Goal: Book appointment/travel/reservation

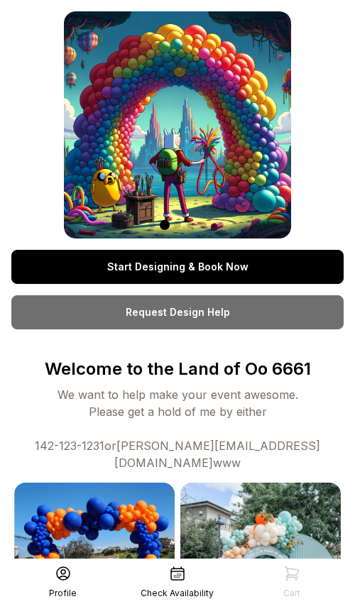
click at [176, 262] on link "Start Designing & Book Now" at bounding box center [177, 267] width 332 height 34
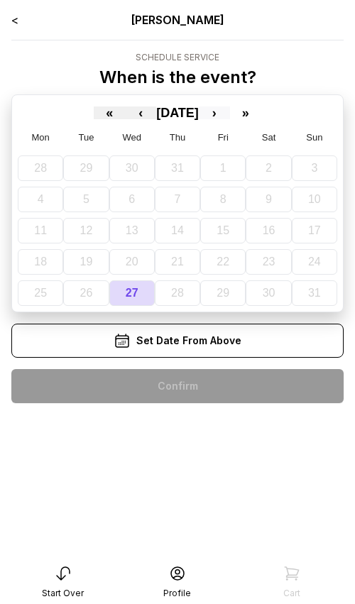
click at [230, 114] on button "›" at bounding box center [214, 112] width 31 height 13
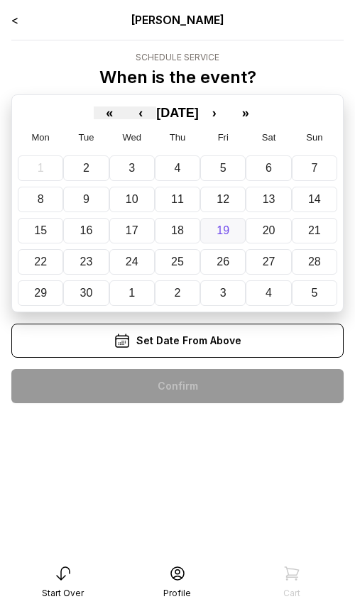
click at [223, 236] on abbr "19" at bounding box center [222, 230] width 13 height 12
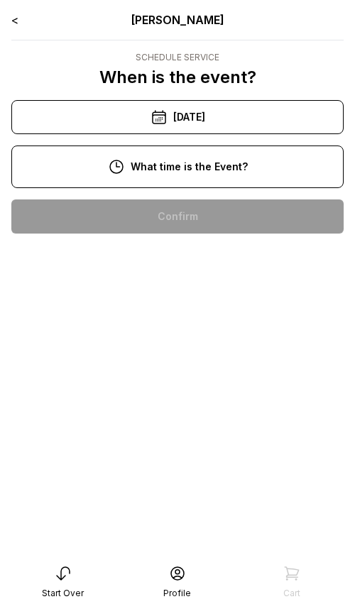
click at [156, 254] on div "11:00 am" at bounding box center [177, 262] width 309 height 34
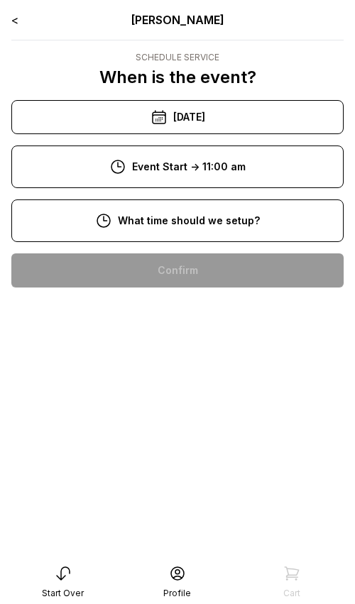
click at [155, 270] on div "8:00 am" at bounding box center [177, 270] width 309 height 34
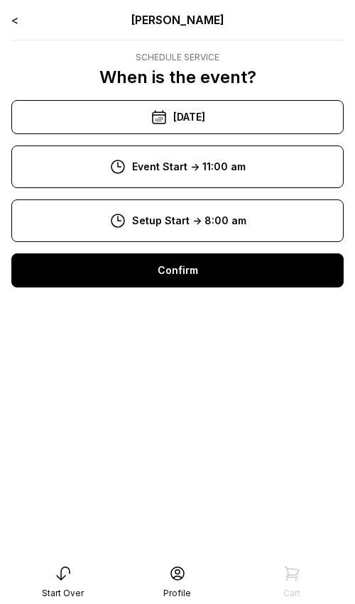
click at [153, 275] on div "Confirm" at bounding box center [177, 270] width 332 height 34
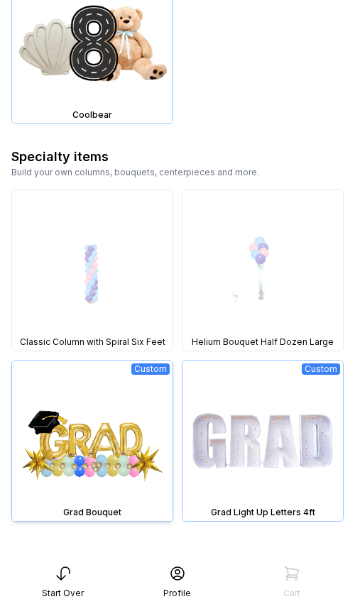
click at [76, 432] on img at bounding box center [92, 441] width 160 height 160
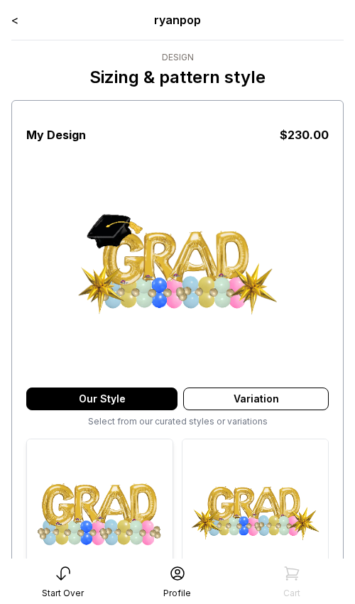
click at [94, 500] on img at bounding box center [99, 511] width 145 height 145
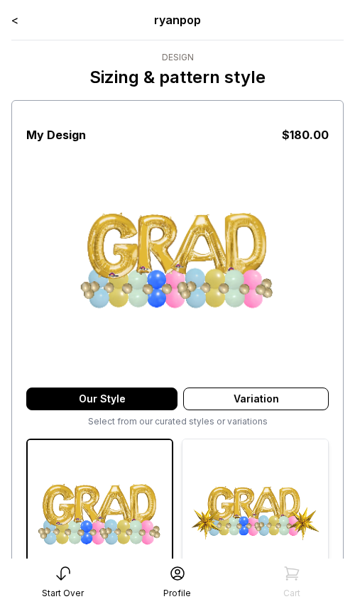
click at [252, 487] on img at bounding box center [254, 511] width 145 height 145
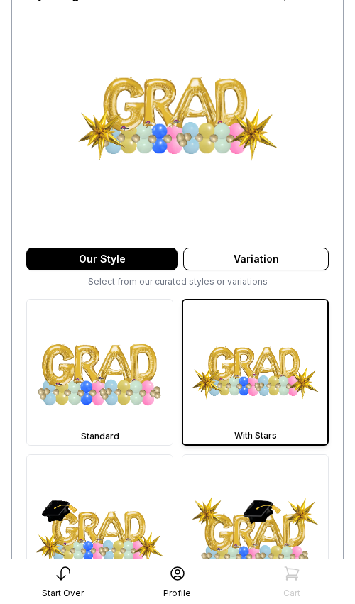
scroll to position [193, 0]
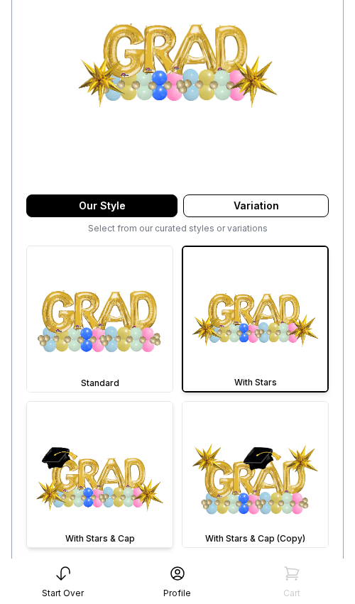
click at [97, 502] on img at bounding box center [99, 474] width 145 height 145
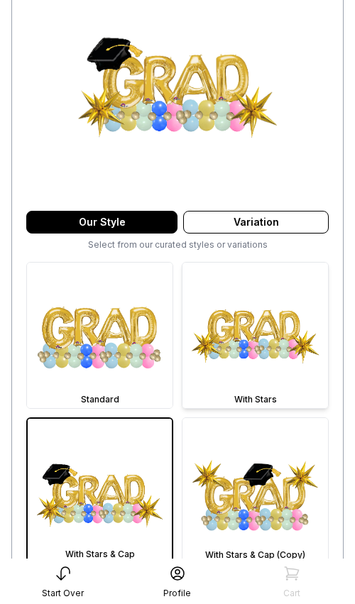
scroll to position [202, 0]
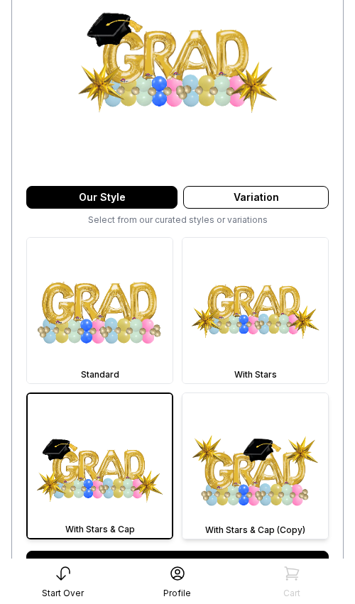
click at [269, 440] on img at bounding box center [254, 465] width 145 height 145
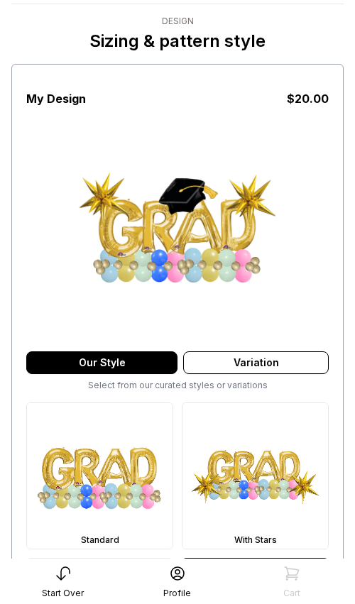
scroll to position [0, 0]
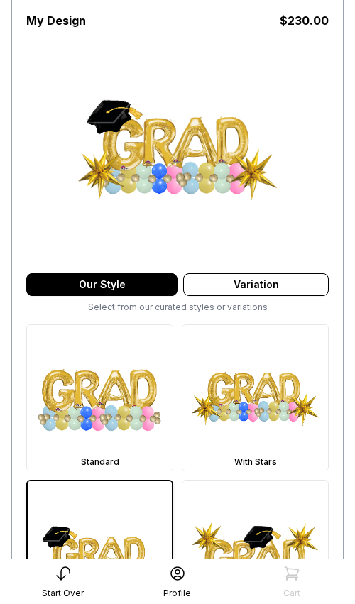
scroll to position [112, 0]
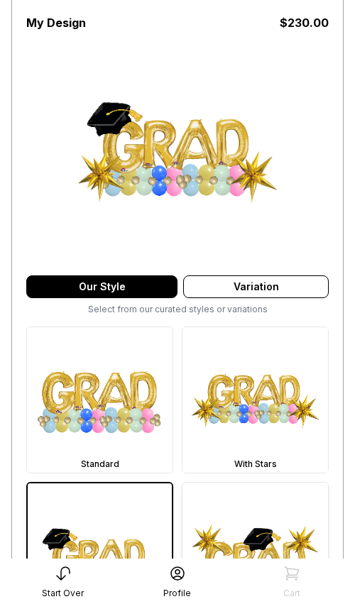
click at [228, 498] on img at bounding box center [254, 555] width 145 height 145
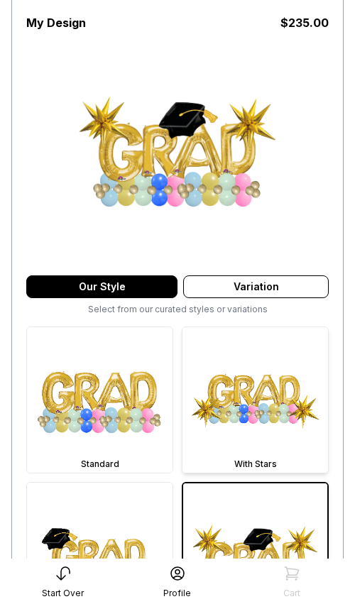
click at [241, 414] on img at bounding box center [254, 399] width 145 height 145
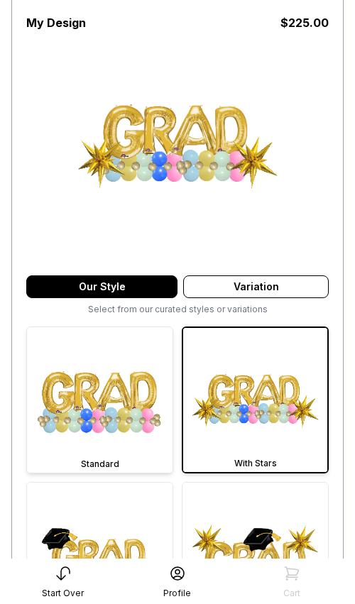
click at [134, 426] on img at bounding box center [99, 399] width 145 height 145
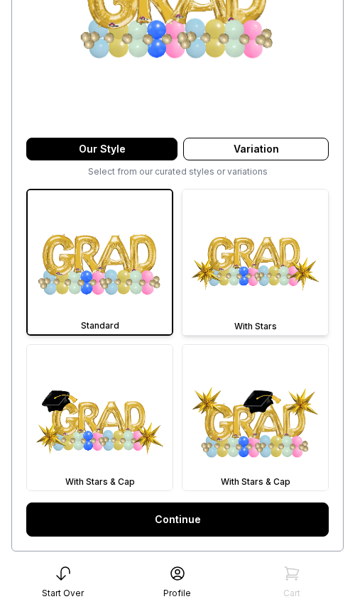
scroll to position [285, 0]
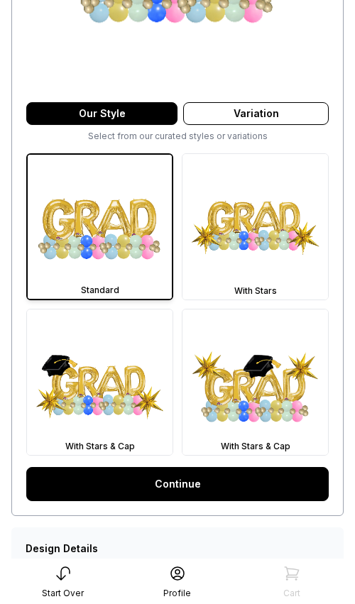
click at [202, 480] on link "Continue" at bounding box center [177, 484] width 302 height 34
